Goal: Check status: Check status

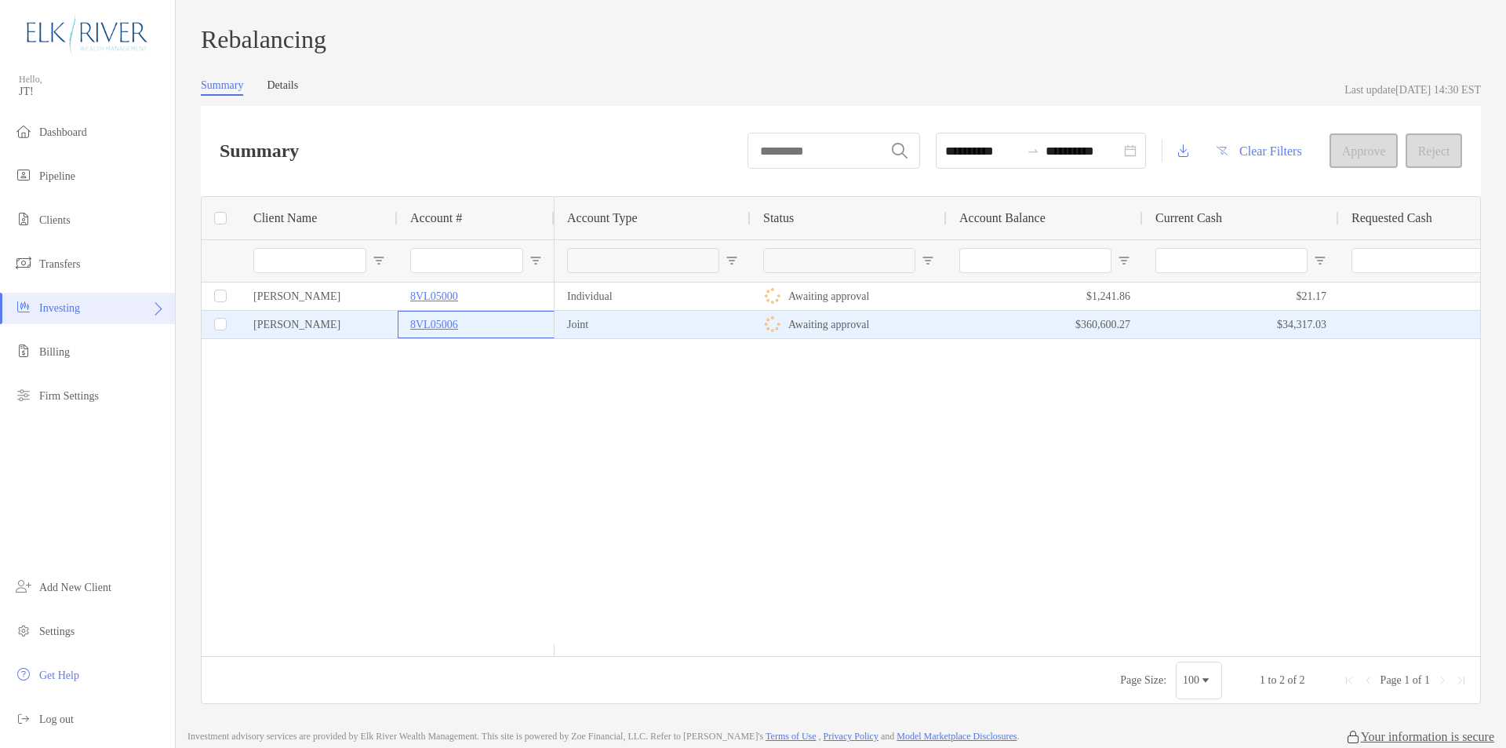
click at [438, 326] on p "8VL05006" at bounding box center [434, 325] width 48 height 20
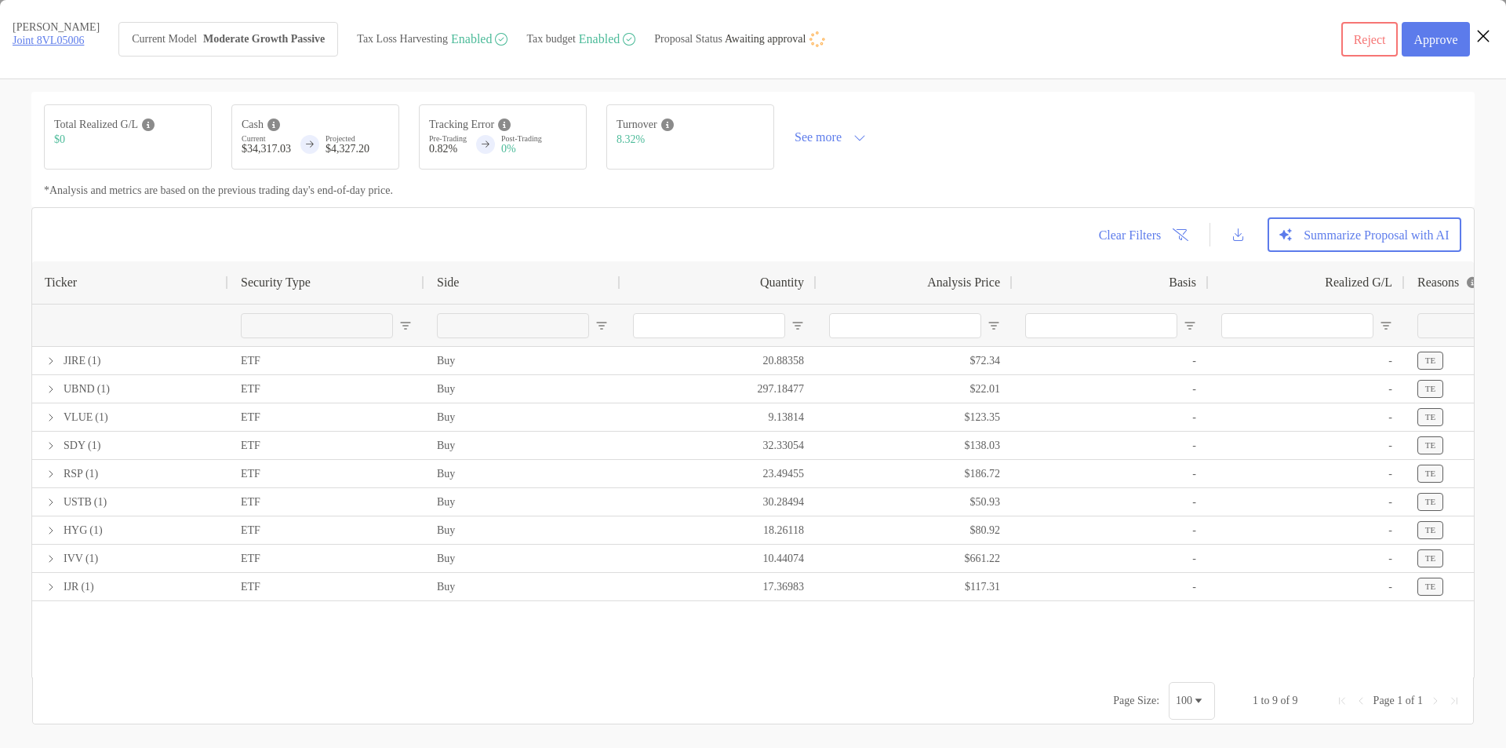
click at [434, 337] on div "[object Object]" at bounding box center [522, 325] width 196 height 42
click at [53, 42] on link "Joint 8VL05006" at bounding box center [48, 41] width 71 height 12
click at [47, 45] on link "Joint 8VL05006" at bounding box center [48, 41] width 71 height 12
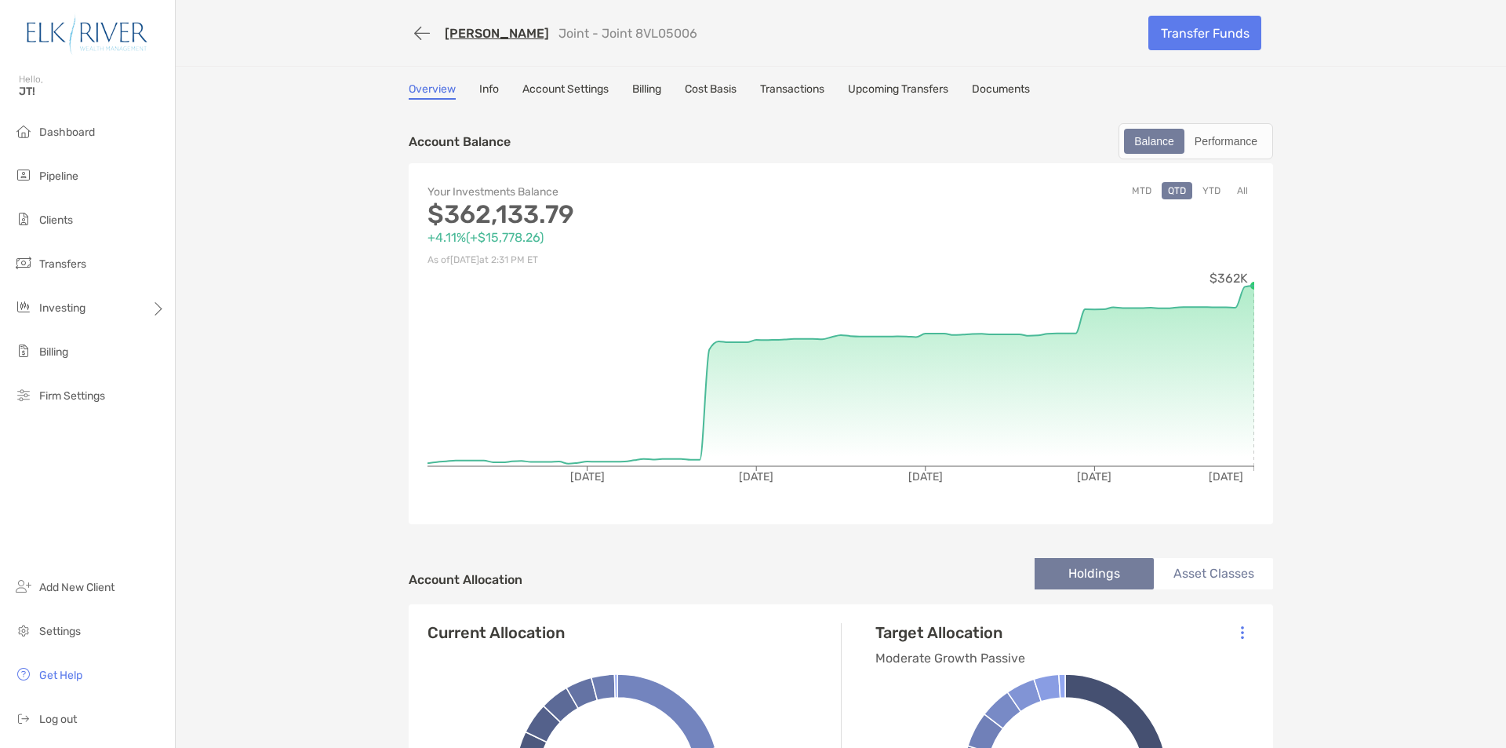
click at [471, 33] on link "Andrew Thomson" at bounding box center [497, 33] width 104 height 15
click at [795, 85] on link "Transactions" at bounding box center [792, 90] width 64 height 17
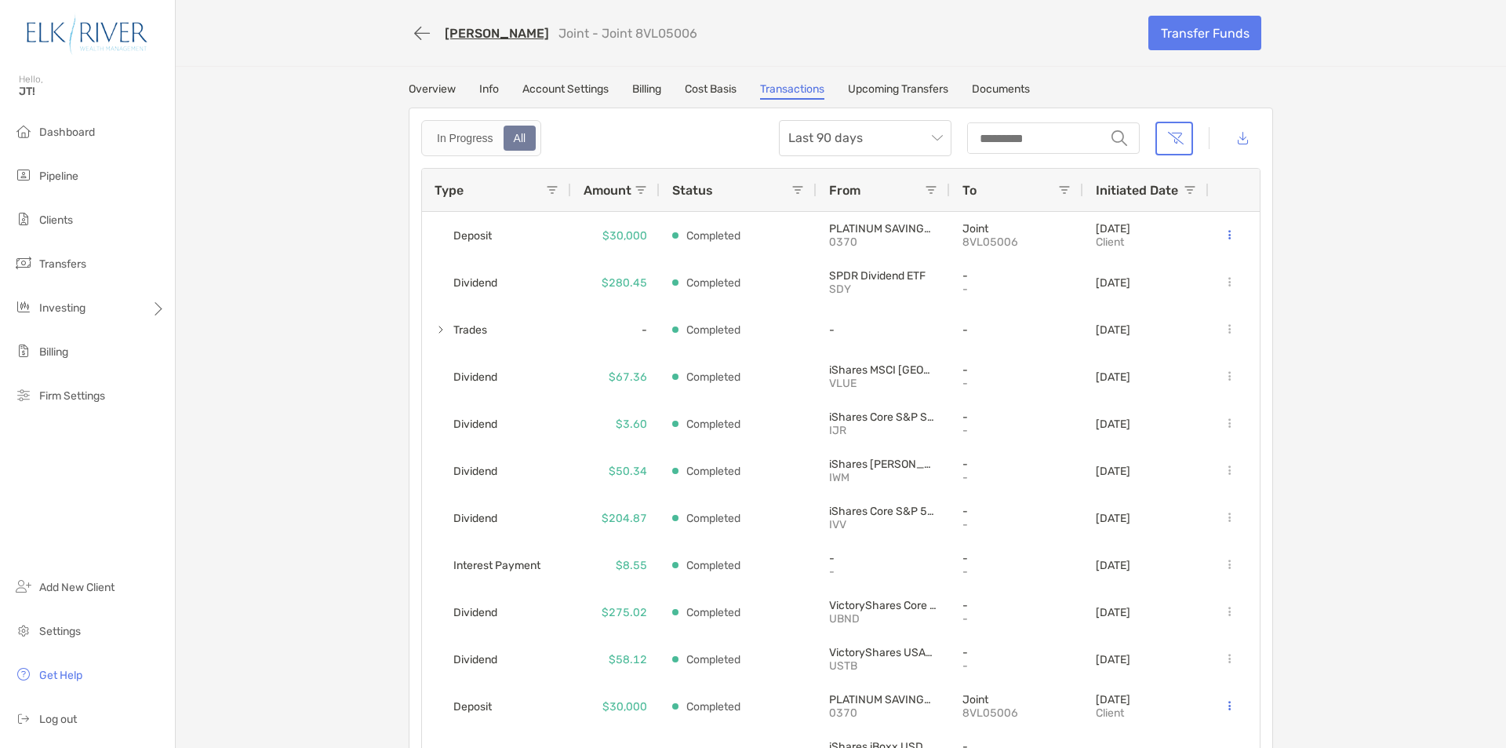
click at [429, 91] on link "Overview" at bounding box center [432, 90] width 47 height 17
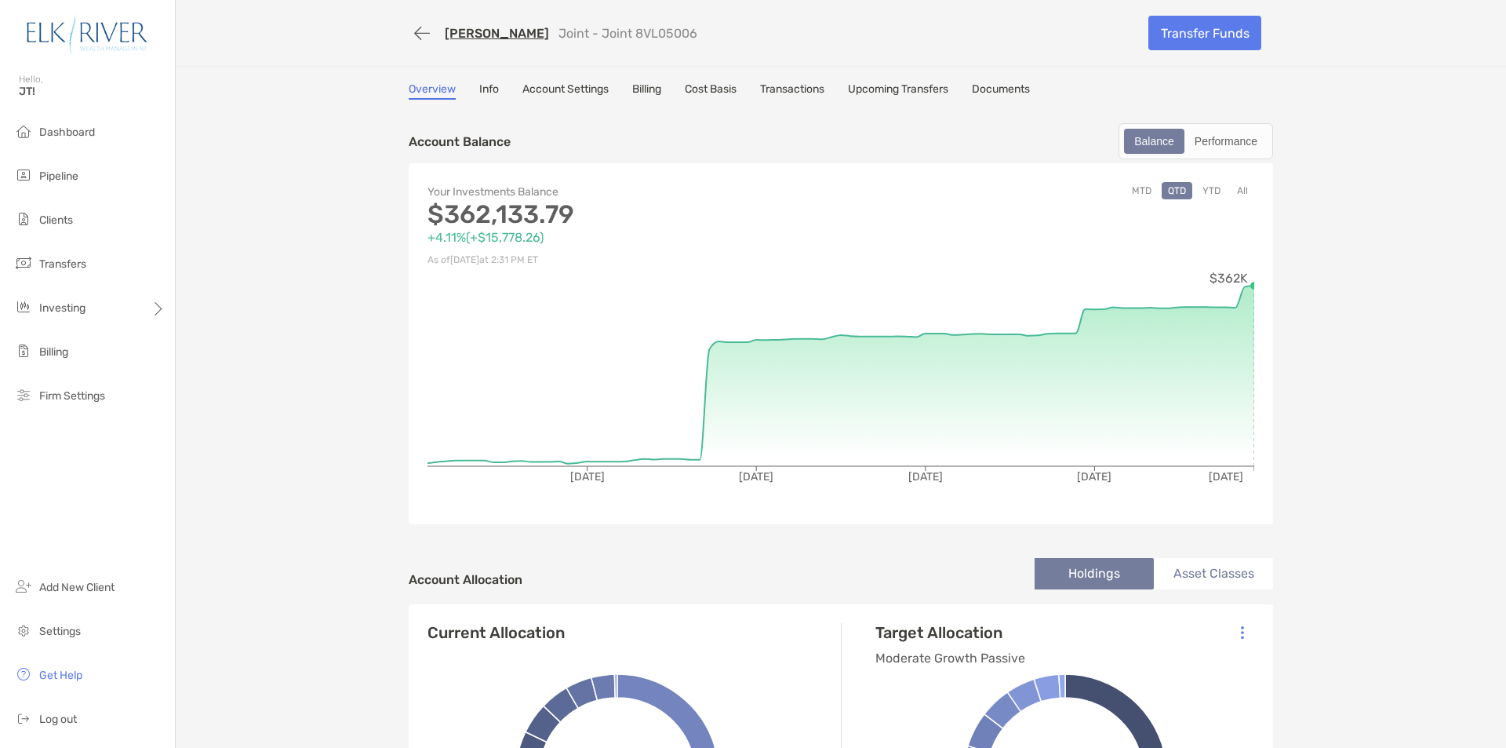
click at [479, 88] on link "Info" at bounding box center [489, 90] width 20 height 17
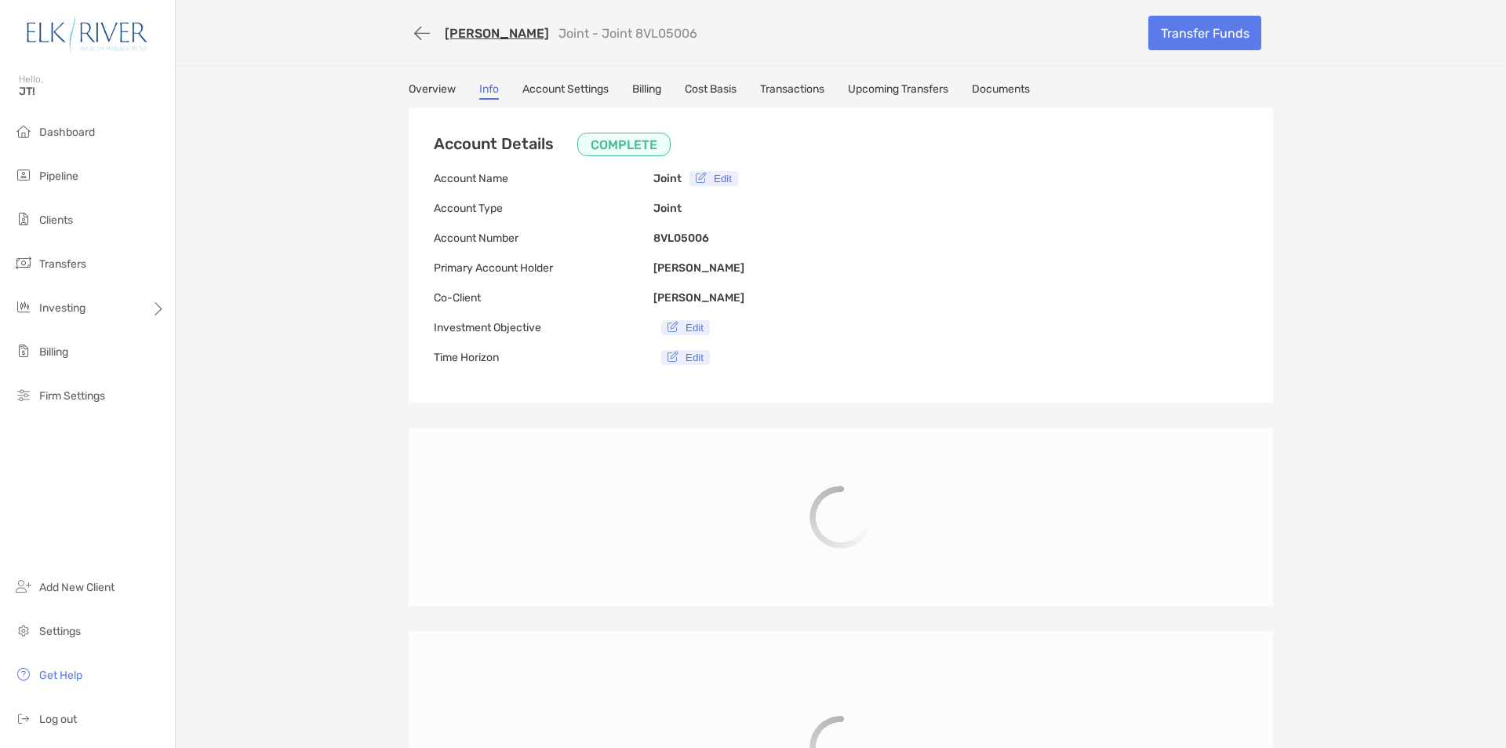
click at [552, 89] on link "Account Settings" at bounding box center [565, 90] width 86 height 17
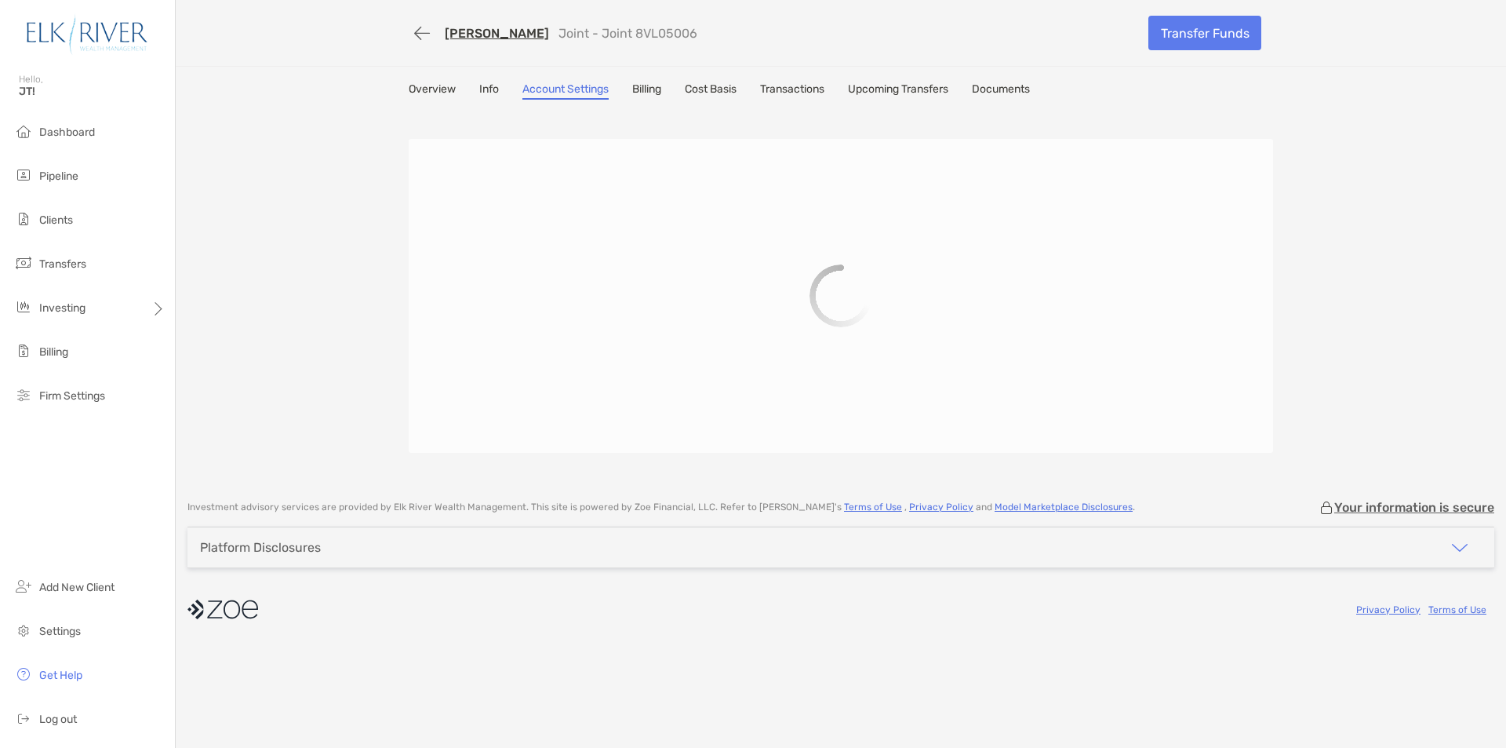
click at [464, 37] on link "[PERSON_NAME]" at bounding box center [497, 33] width 104 height 15
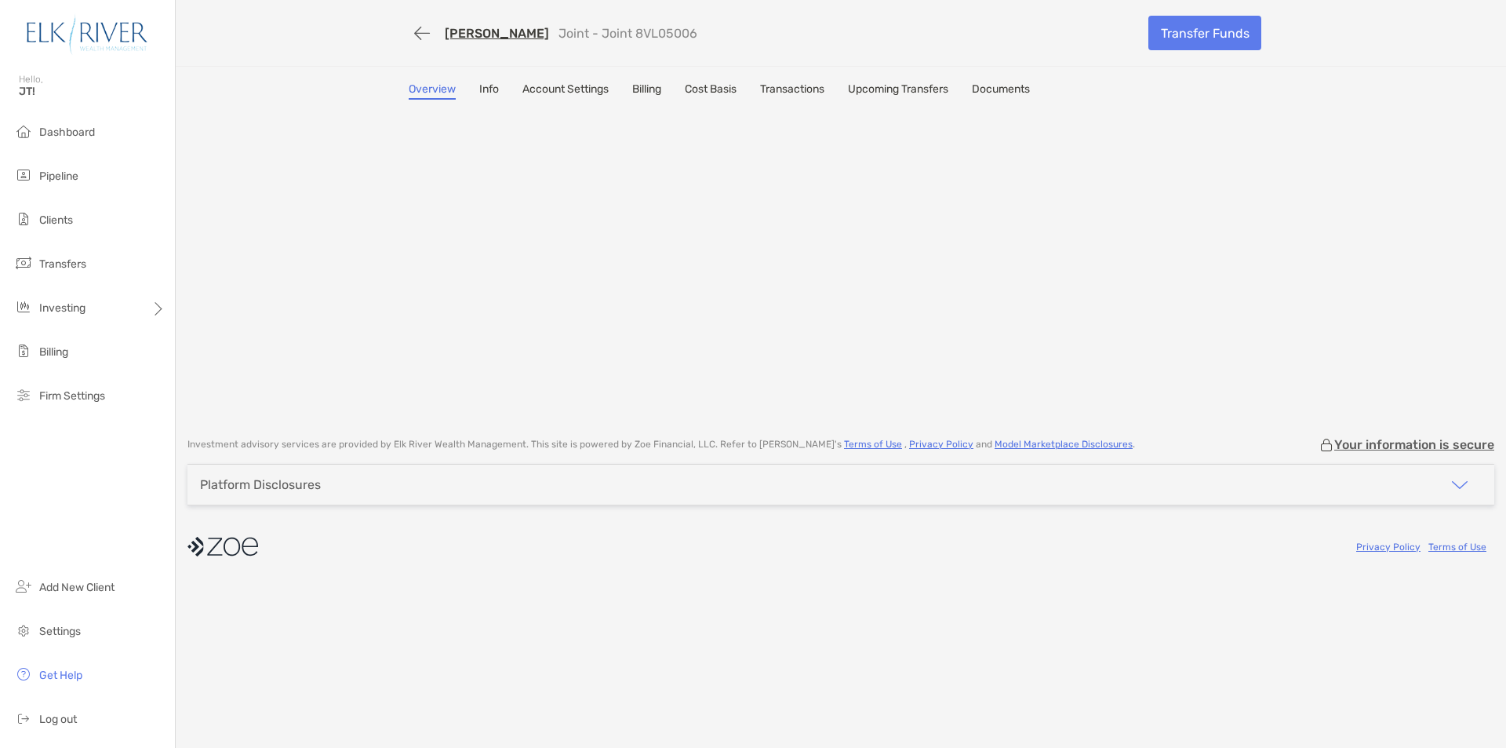
click at [798, 86] on link "Transactions" at bounding box center [792, 90] width 64 height 17
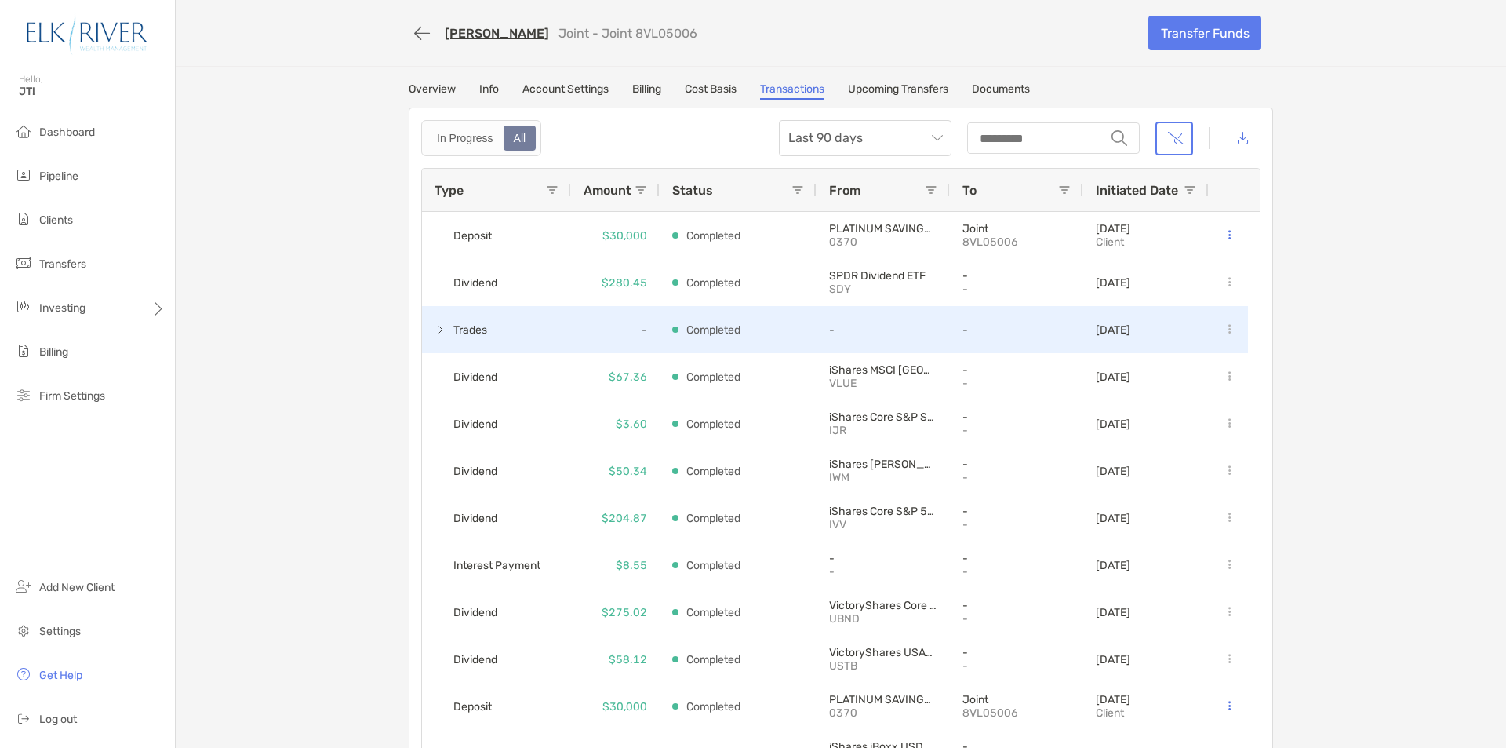
click at [436, 328] on span at bounding box center [441, 329] width 13 height 13
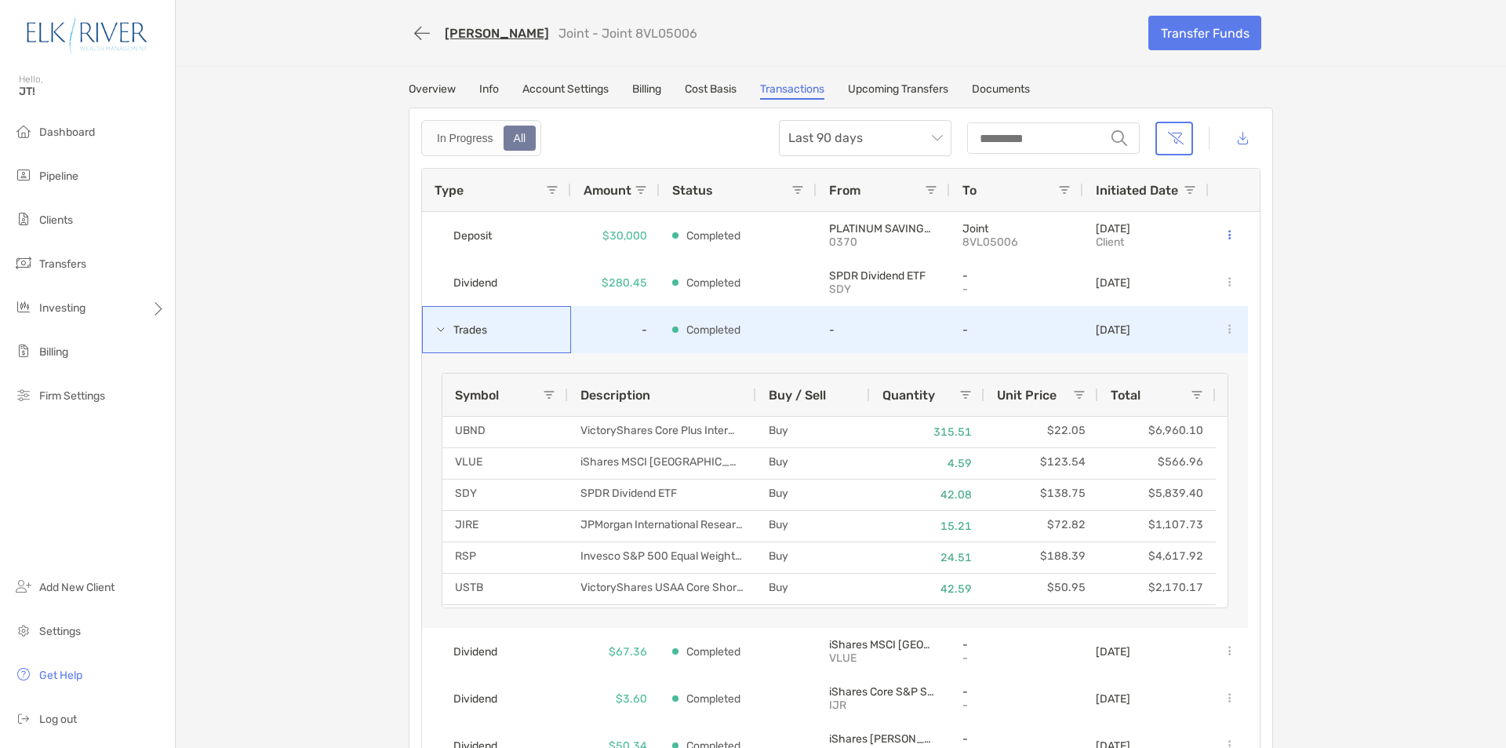
click at [435, 334] on span at bounding box center [441, 329] width 13 height 13
